Goal: Book appointment/travel/reservation

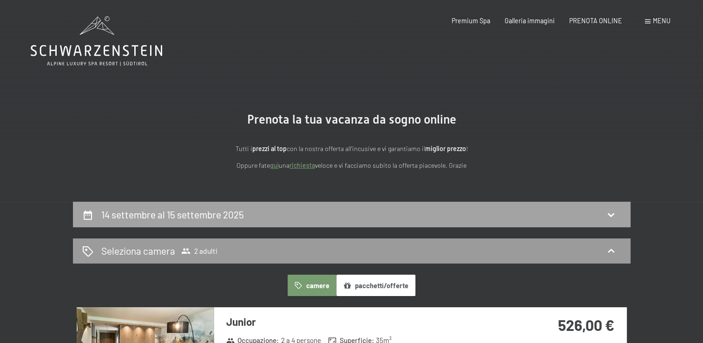
click at [301, 204] on div "14 settembre al 15 settembre 2025" at bounding box center [351, 215] width 557 height 26
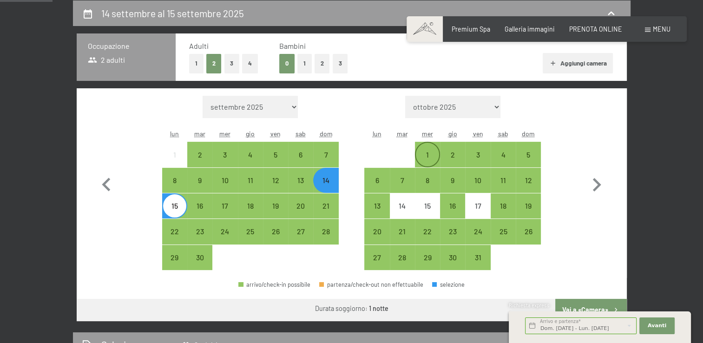
click at [426, 147] on div "1" at bounding box center [427, 154] width 23 height 23
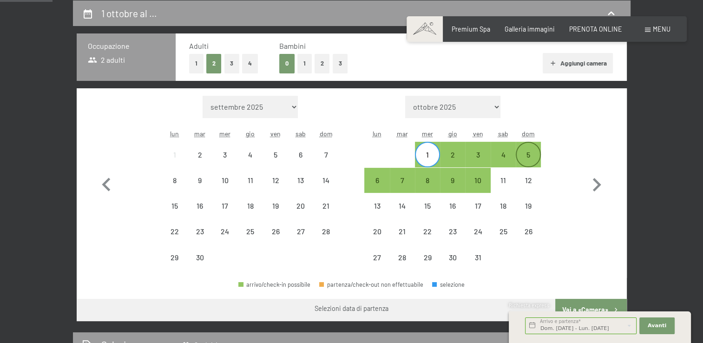
click at [534, 149] on div "5" at bounding box center [527, 154] width 23 height 23
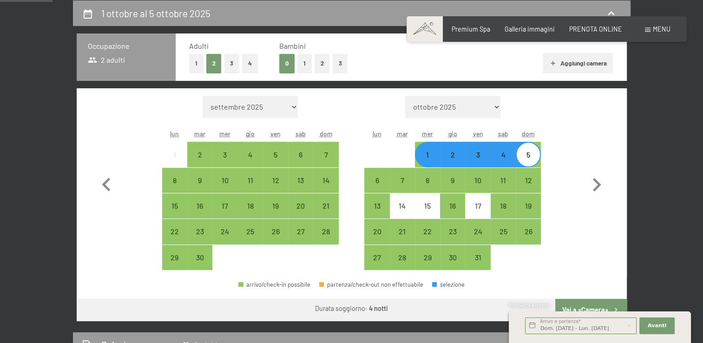
click at [531, 152] on div "5" at bounding box center [527, 162] width 23 height 23
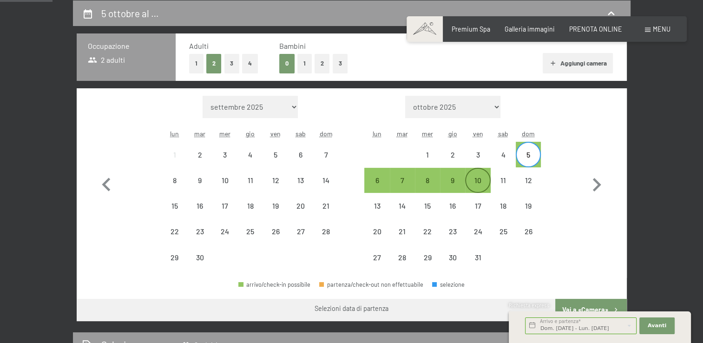
click at [469, 179] on div "10" at bounding box center [477, 187] width 23 height 23
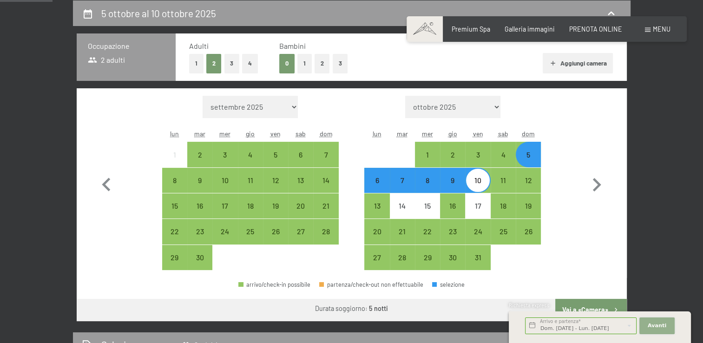
click at [665, 322] on button "Avanti Nascondere i campi dell'indirizzo" at bounding box center [656, 325] width 35 height 17
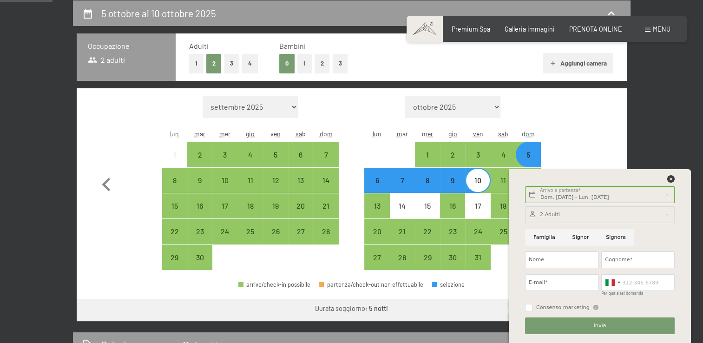
click at [666, 182] on div at bounding box center [599, 181] width 152 height 12
click at [671, 179] on icon at bounding box center [670, 178] width 7 height 7
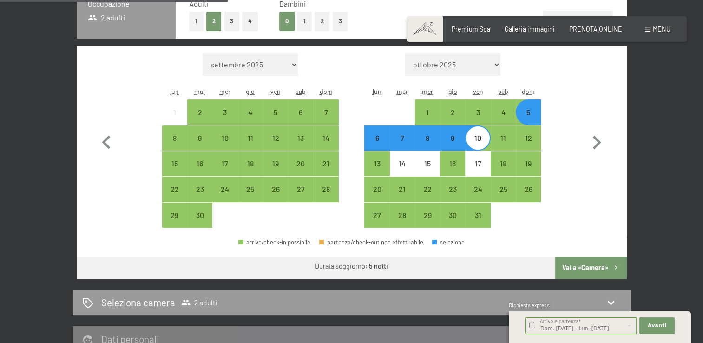
scroll to position [294, 0]
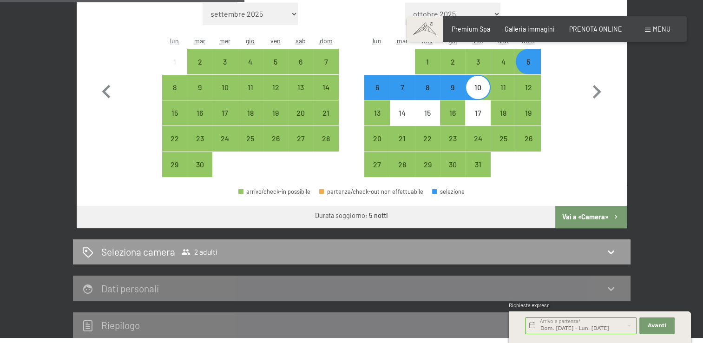
click at [585, 215] on button "Vai a «Camera»" at bounding box center [590, 217] width 71 height 22
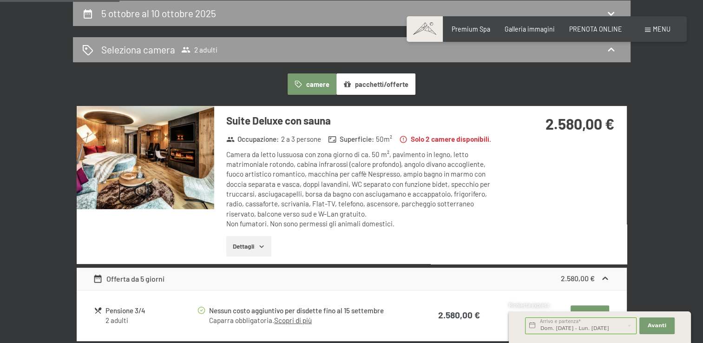
scroll to position [248, 0]
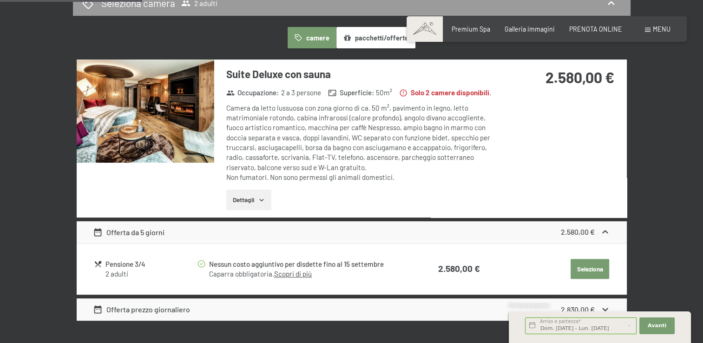
click at [349, 34] on icon "button" at bounding box center [347, 38] width 8 height 8
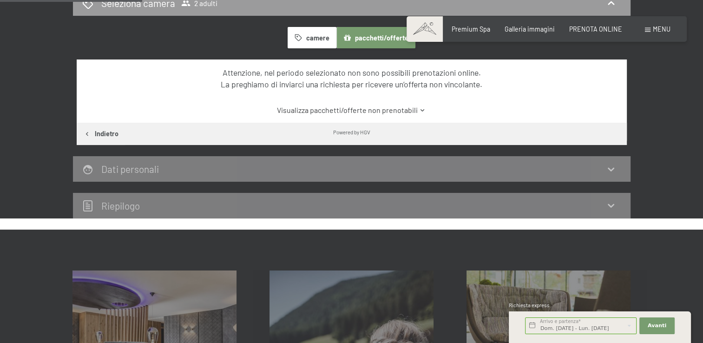
click at [416, 111] on link "Visualizza pacchetti/offerte non prenotabili" at bounding box center [351, 110] width 517 height 10
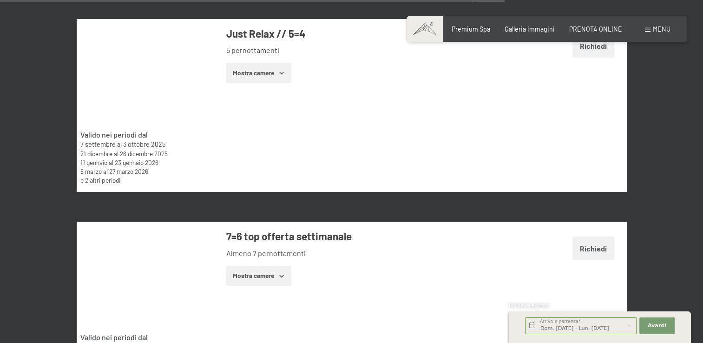
scroll to position [2338, 0]
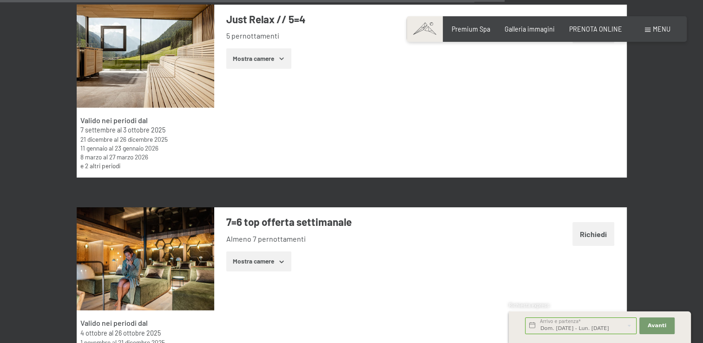
click at [279, 60] on icon "button" at bounding box center [281, 58] width 7 height 7
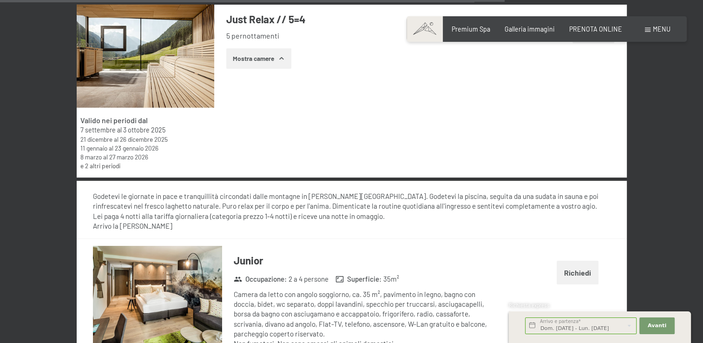
click at [277, 59] on button "Mostra camere" at bounding box center [258, 58] width 65 height 20
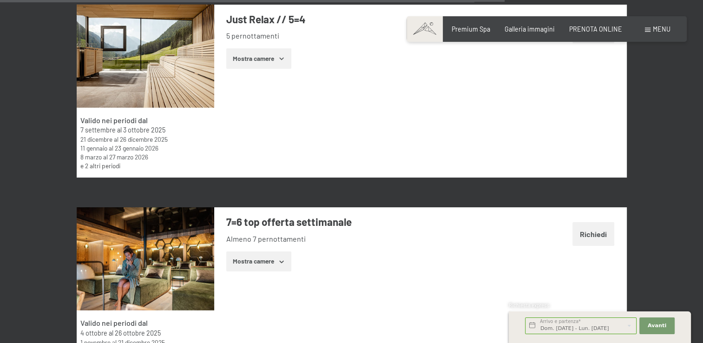
click at [277, 59] on button "Mostra camere" at bounding box center [258, 58] width 65 height 20
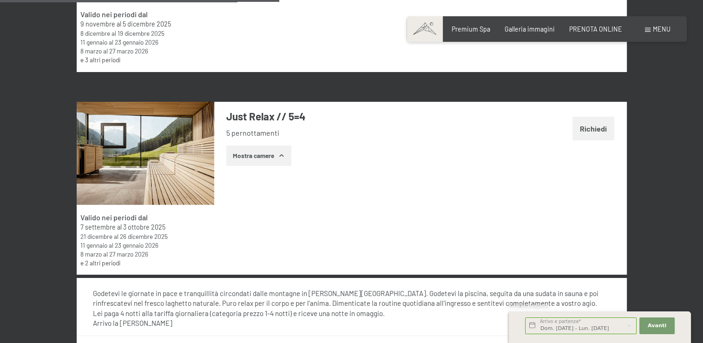
scroll to position [2245, 0]
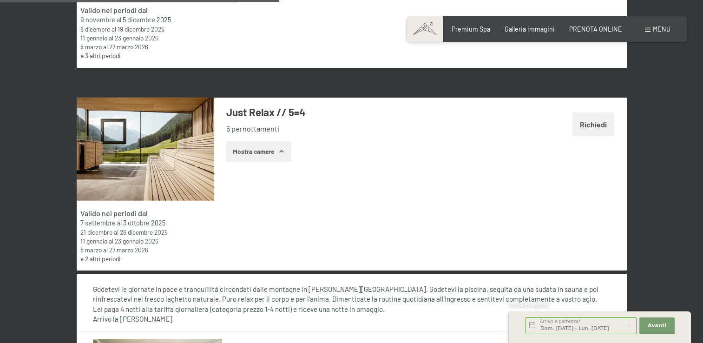
click at [270, 154] on button "Mostra camere" at bounding box center [258, 151] width 65 height 20
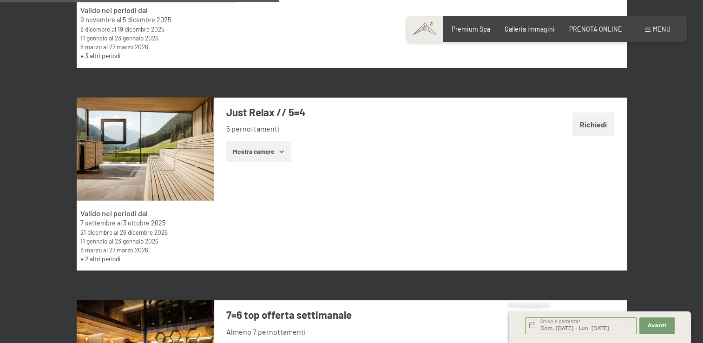
click at [609, 119] on button "Richiedi" at bounding box center [593, 124] width 42 height 24
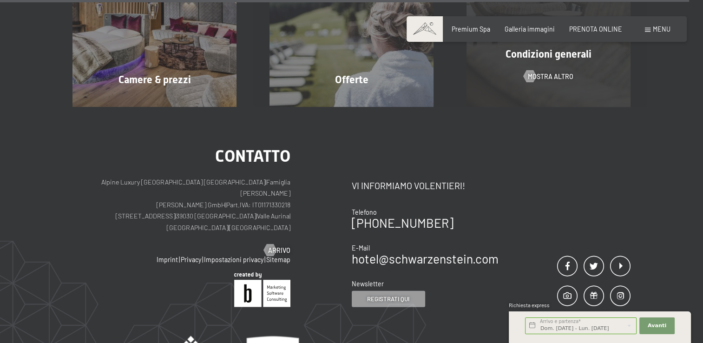
scroll to position [5534, 0]
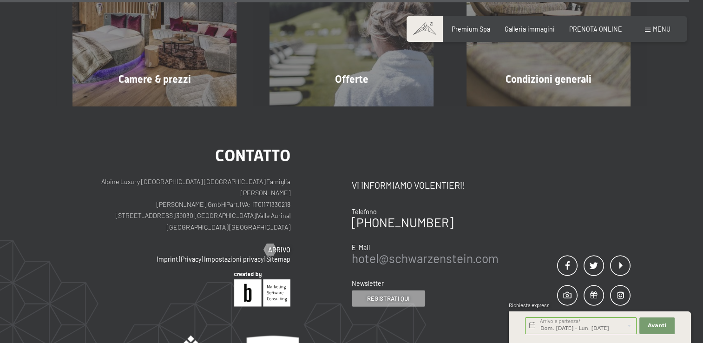
drag, startPoint x: 457, startPoint y: 204, endPoint x: 418, endPoint y: 211, distance: 40.1
click at [418, 251] on link "hotel@ no-spam. schwarzenstein. no-spam. com" at bounding box center [425, 258] width 147 height 14
click at [406, 251] on link "hotel@ no-spam. schwarzenstein. no-spam. com" at bounding box center [425, 258] width 147 height 14
